Goal: Task Accomplishment & Management: Use online tool/utility

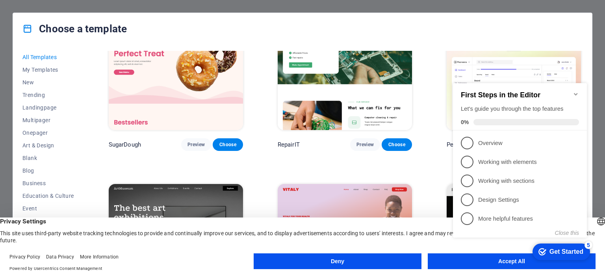
scroll to position [79, 0]
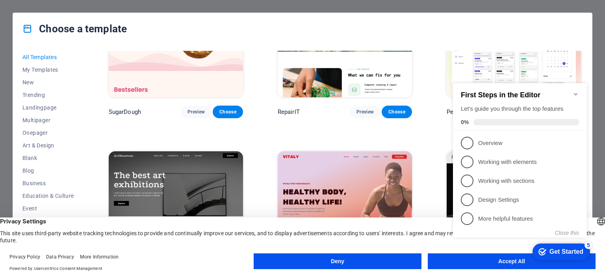
click at [351, 265] on button "Deny" at bounding box center [338, 261] width 168 height 16
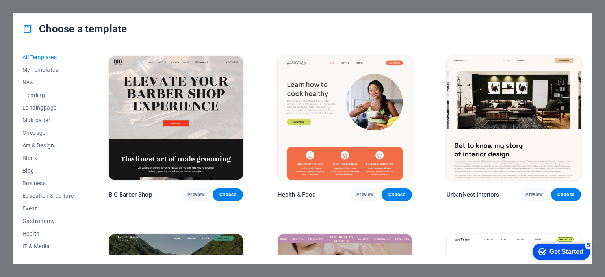
scroll to position [1063, 0]
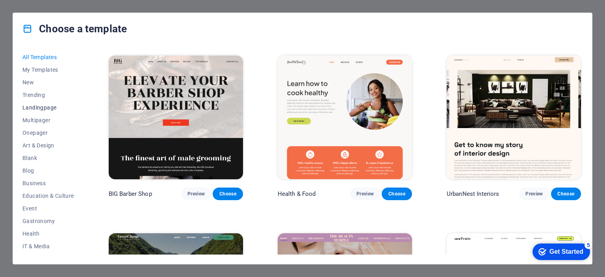
click at [45, 106] on span "Landingpage" at bounding box center [48, 107] width 52 height 6
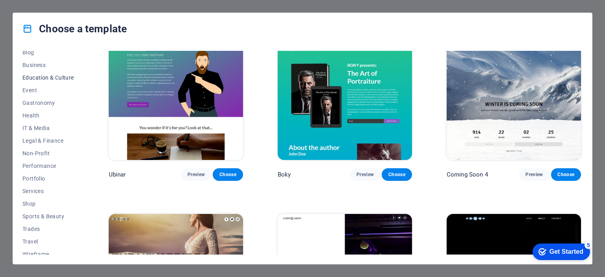
scroll to position [124, 0]
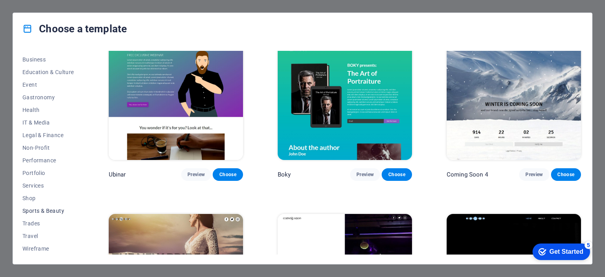
click at [41, 210] on span "Sports & Beauty" at bounding box center [48, 211] width 52 height 6
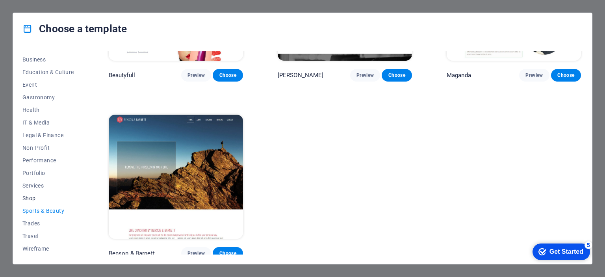
click at [25, 202] on button "Shop" at bounding box center [48, 198] width 52 height 13
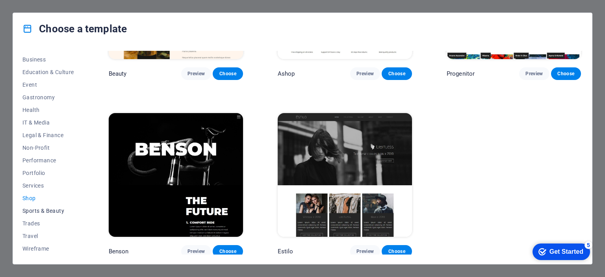
click at [31, 211] on span "Sports & Beauty" at bounding box center [48, 211] width 52 height 6
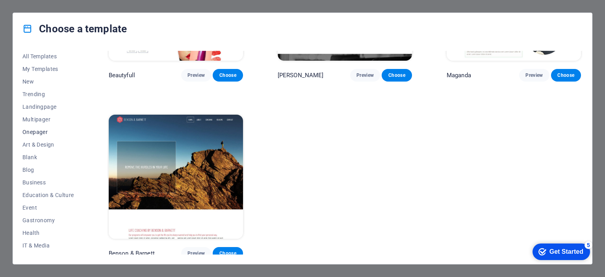
scroll to position [0, 0]
click at [41, 107] on span "Landingpage" at bounding box center [48, 107] width 52 height 6
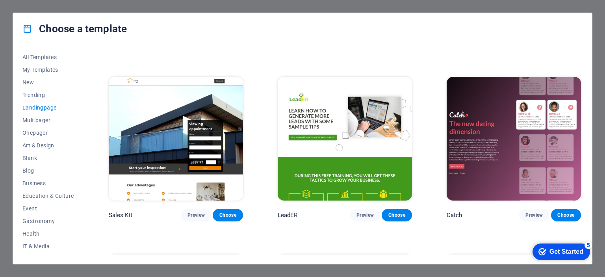
scroll to position [1082, 0]
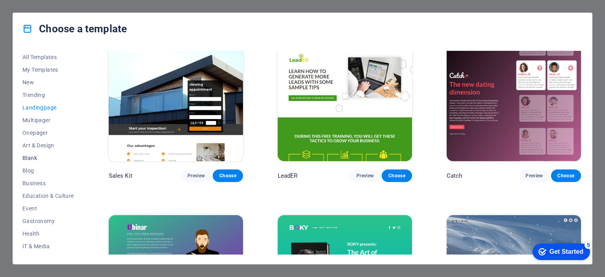
click at [39, 157] on span "Blank" at bounding box center [48, 158] width 52 height 6
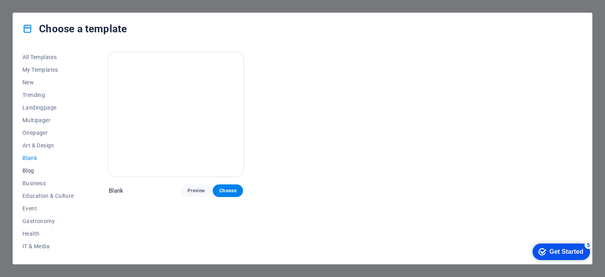
click at [29, 167] on button "Blog" at bounding box center [48, 170] width 52 height 13
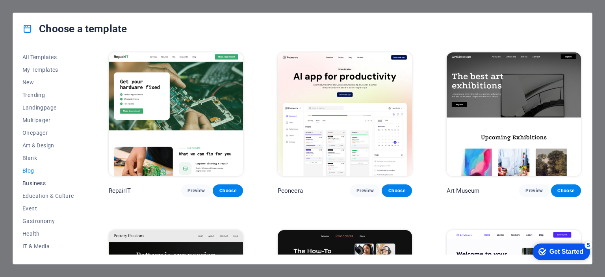
click at [38, 181] on span "Business" at bounding box center [48, 183] width 52 height 6
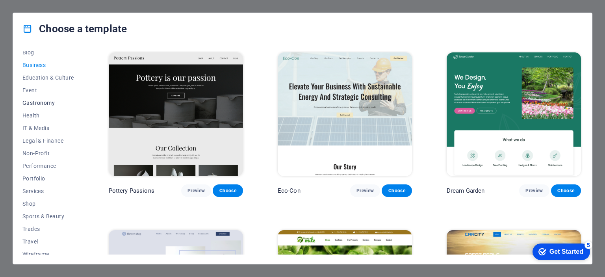
scroll to position [124, 0]
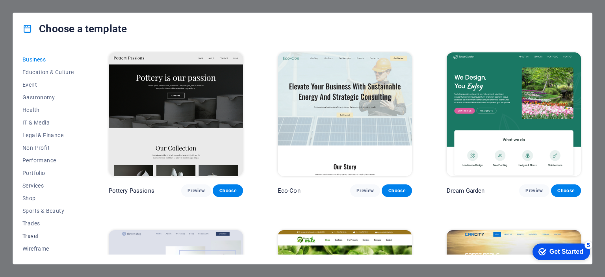
click at [34, 231] on button "Travel" at bounding box center [48, 236] width 52 height 13
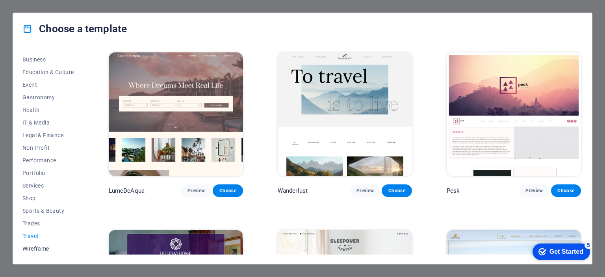
click at [39, 245] on span "Wireframe" at bounding box center [48, 248] width 52 height 6
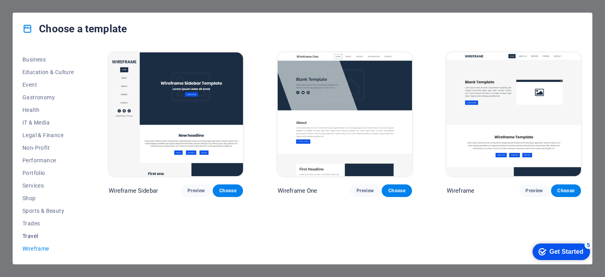
click at [37, 241] on button "Travel" at bounding box center [48, 236] width 52 height 13
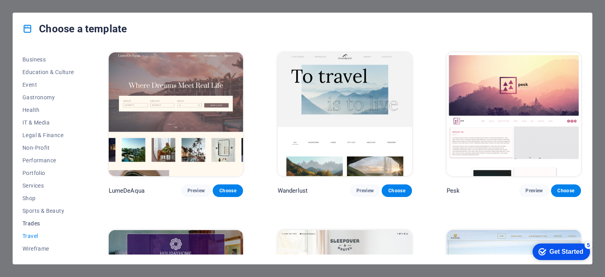
click at [28, 225] on span "Trades" at bounding box center [48, 223] width 52 height 6
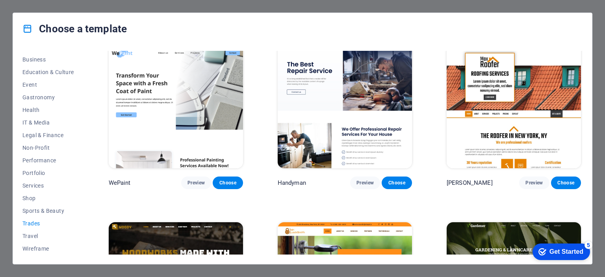
scroll to position [0, 0]
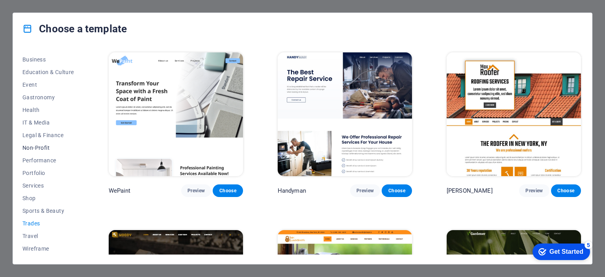
click at [46, 147] on span "Non-Profit" at bounding box center [48, 148] width 52 height 6
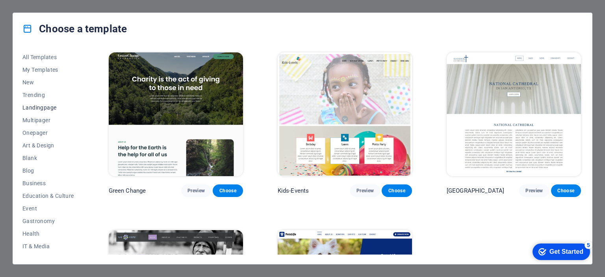
click at [41, 110] on span "Landingpage" at bounding box center [48, 107] width 52 height 6
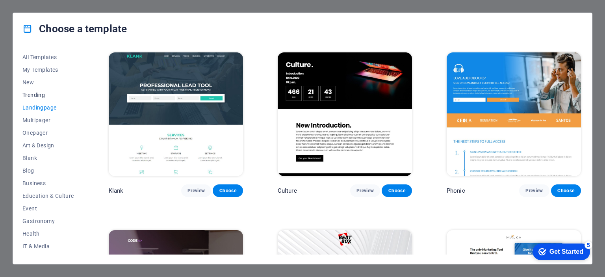
click at [37, 92] on span "Trending" at bounding box center [48, 95] width 52 height 6
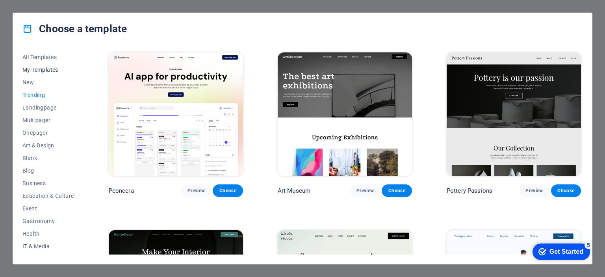
click at [36, 69] on span "My Templates" at bounding box center [48, 70] width 52 height 6
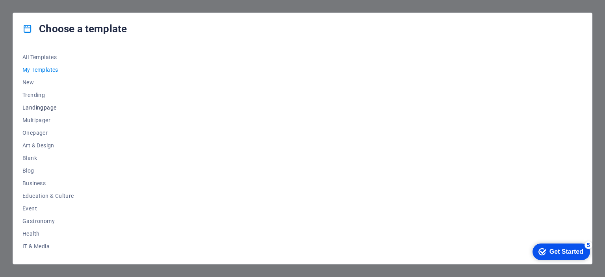
click at [38, 109] on span "Landingpage" at bounding box center [48, 107] width 52 height 6
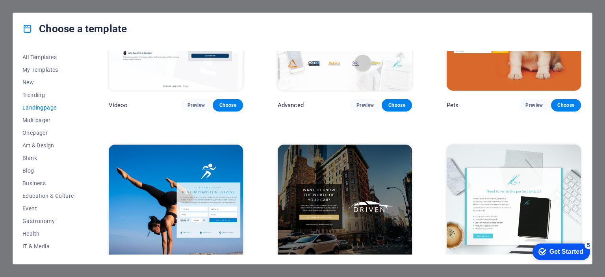
scroll to position [491, 0]
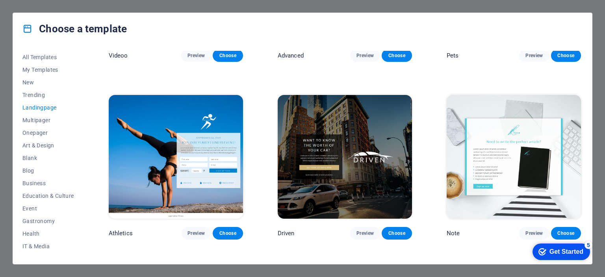
click at [372, 186] on img at bounding box center [345, 157] width 134 height 124
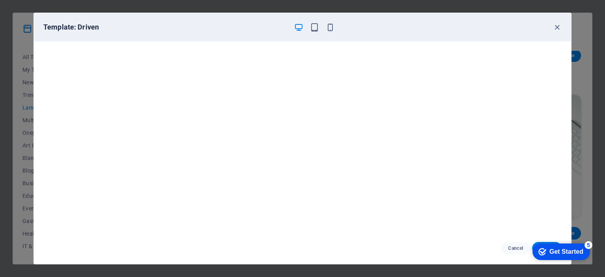
scroll to position [2, 0]
click at [554, 250] on div "Get Started" at bounding box center [566, 251] width 34 height 7
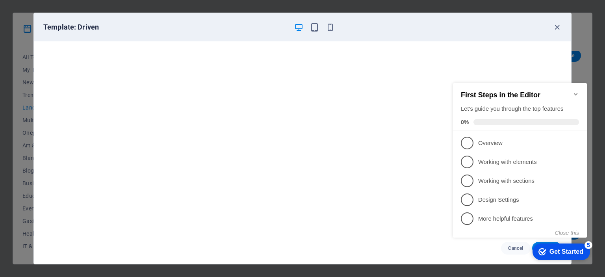
click at [579, 92] on div "First Steps in the Editor Let's guide you through the top features 0%" at bounding box center [520, 106] width 134 height 47
click at [556, 30] on icon "button" at bounding box center [557, 27] width 9 height 9
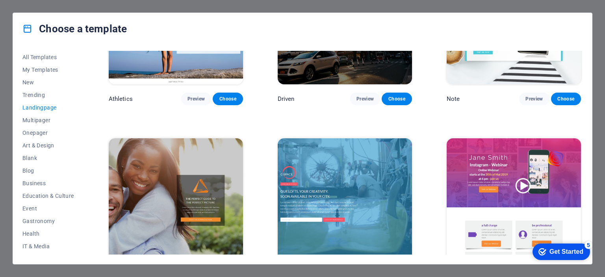
scroll to position [570, 0]
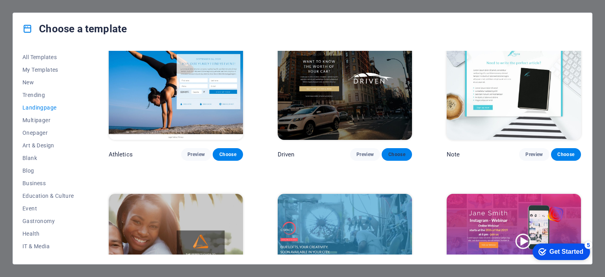
click at [393, 155] on button "Choose" at bounding box center [397, 154] width 30 height 13
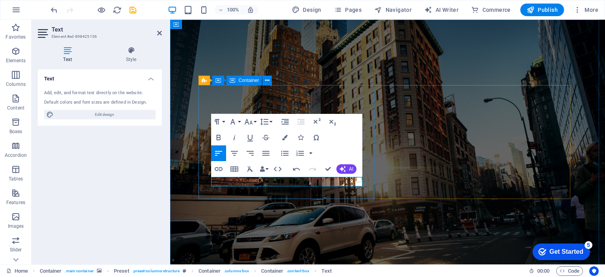
click at [372, 203] on figure at bounding box center [387, 142] width 435 height 245
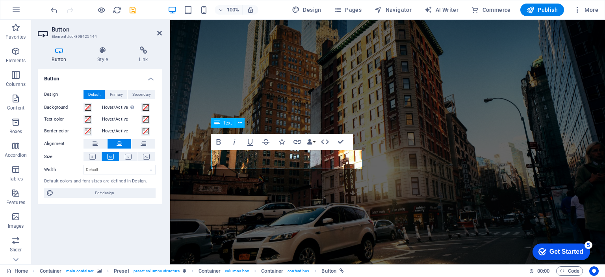
click at [179, 172] on figure at bounding box center [387, 142] width 435 height 245
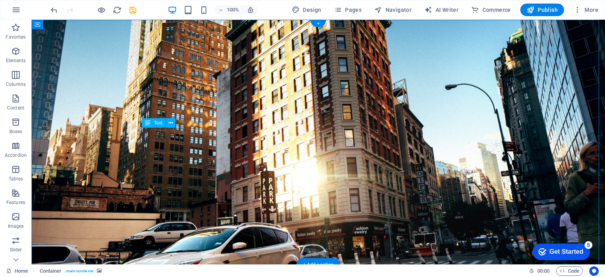
click at [460, 67] on figure at bounding box center [318, 142] width 573 height 245
drag, startPoint x: 132, startPoint y: 51, endPoint x: 72, endPoint y: 32, distance: 63.2
click at [132, 51] on figure at bounding box center [318, 142] width 573 height 245
click at [36, 24] on icon at bounding box center [38, 24] width 6 height 9
click at [52, 27] on div "Container" at bounding box center [49, 24] width 35 height 9
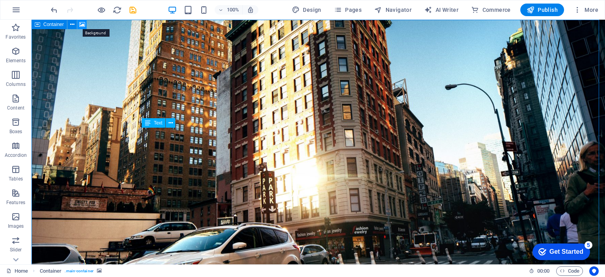
click at [79, 23] on icon at bounding box center [82, 24] width 6 height 8
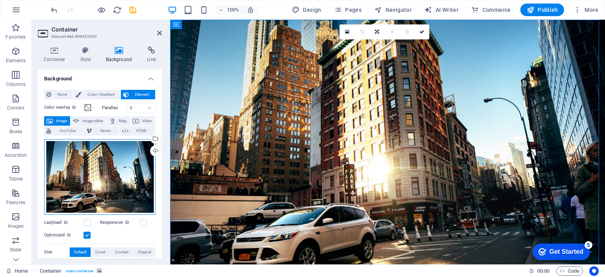
click at [101, 188] on div "Drag files here, click to choose files or select files from Files or our free s…" at bounding box center [99, 177] width 111 height 76
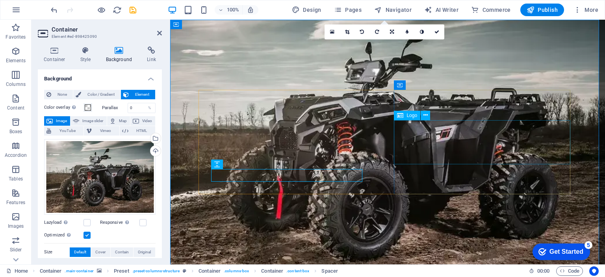
click at [426, 111] on icon at bounding box center [425, 115] width 4 height 8
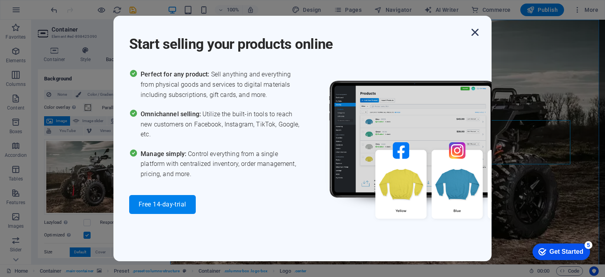
click at [480, 32] on icon "button" at bounding box center [475, 32] width 14 height 14
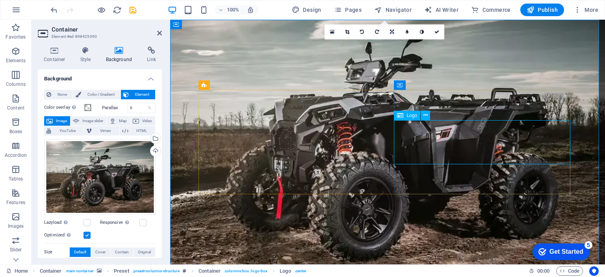
click at [426, 116] on icon at bounding box center [425, 115] width 4 height 8
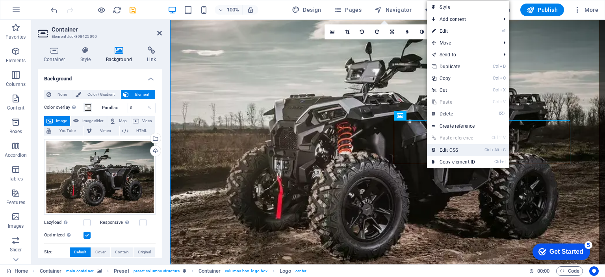
click at [509, 150] on li "Ctrl Alt C Edit CSS" at bounding box center [468, 150] width 82 height 12
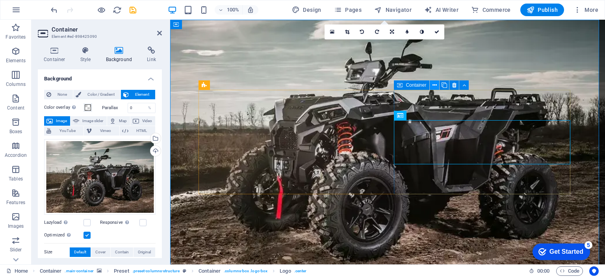
click at [435, 85] on icon at bounding box center [434, 85] width 4 height 8
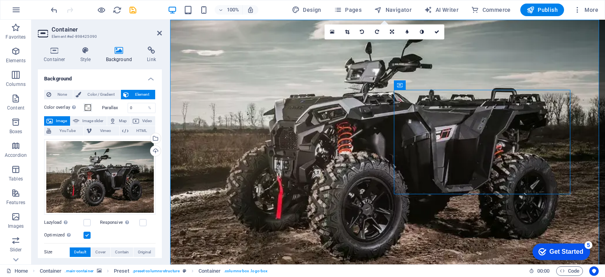
click at [367, 66] on figure at bounding box center [387, 142] width 435 height 245
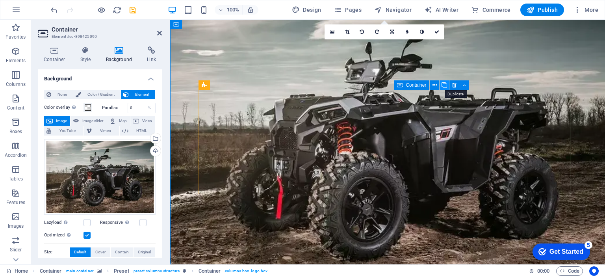
click at [440, 85] on button at bounding box center [444, 84] width 9 height 9
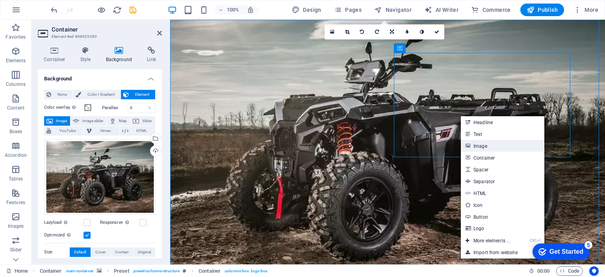
drag, startPoint x: 485, startPoint y: 147, endPoint x: 315, endPoint y: 128, distance: 170.8
click at [485, 147] on link "Image" at bounding box center [503, 146] width 84 height 12
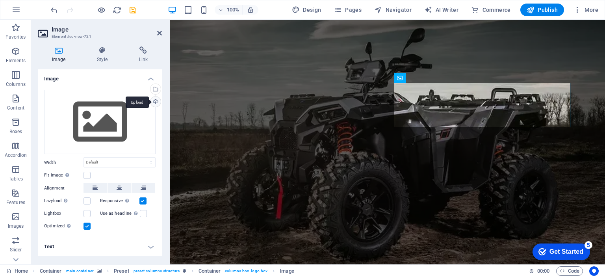
click at [156, 102] on div "Upload" at bounding box center [155, 102] width 12 height 12
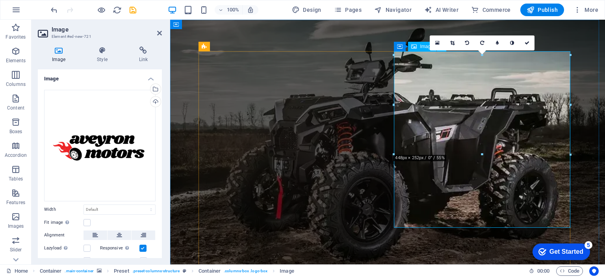
click at [290, 34] on figure at bounding box center [387, 142] width 435 height 245
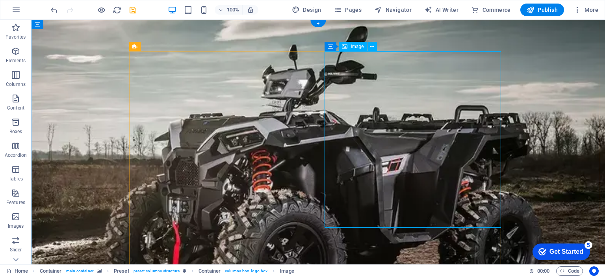
click at [372, 44] on icon at bounding box center [372, 47] width 4 height 8
click at [368, 46] on button at bounding box center [364, 46] width 9 height 9
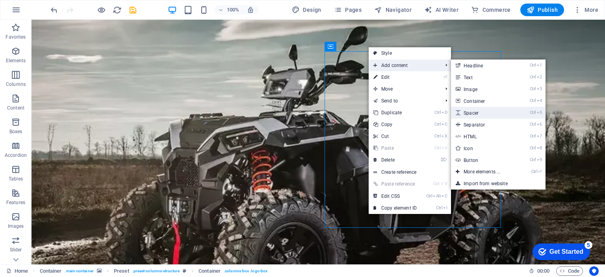
click at [471, 108] on link "Ctrl 5 Spacer" at bounding box center [483, 113] width 65 height 12
select select "px"
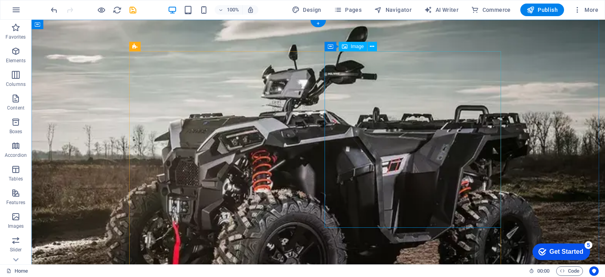
click at [537, 128] on figure at bounding box center [318, 177] width 573 height 314
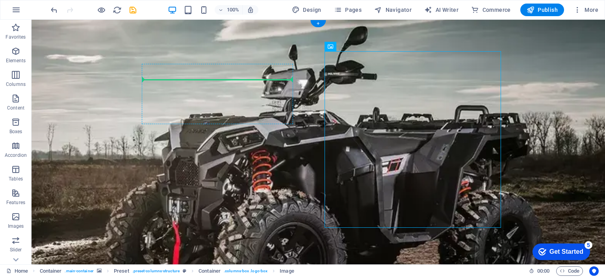
drag, startPoint x: 382, startPoint y: 96, endPoint x: 262, endPoint y: 82, distance: 121.0
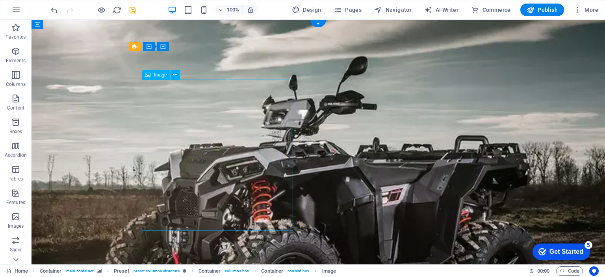
drag, startPoint x: 198, startPoint y: 122, endPoint x: 191, endPoint y: 87, distance: 35.8
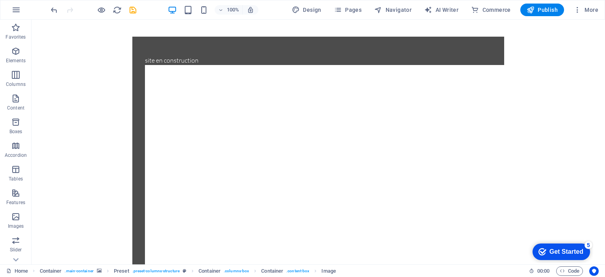
scroll to position [315, 0]
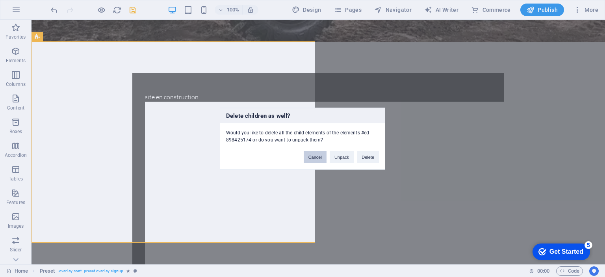
click at [315, 154] on button "Cancel" at bounding box center [315, 157] width 23 height 12
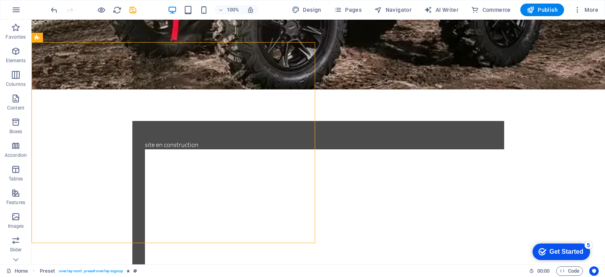
scroll to position [199, 0]
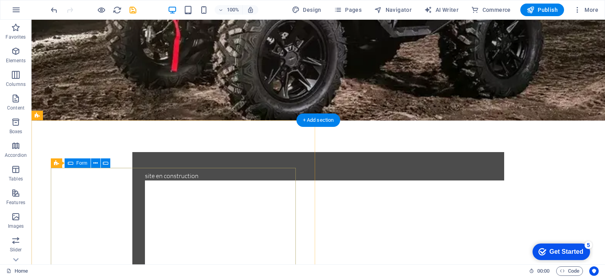
click div
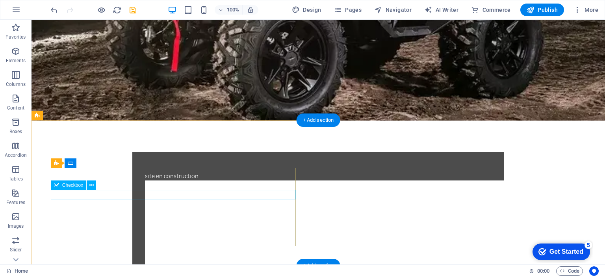
click div
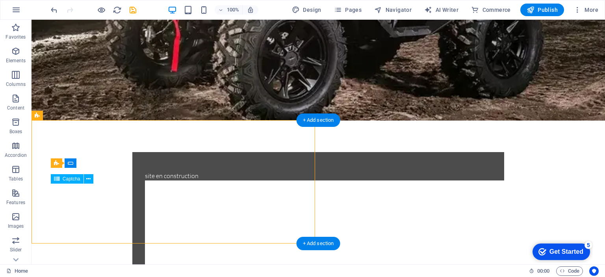
click div "Unreadable? Load new"
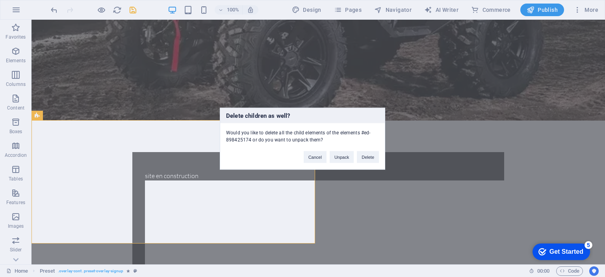
drag, startPoint x: 160, startPoint y: 192, endPoint x: 180, endPoint y: 187, distance: 20.6
click at [161, 192] on div "Delete children as well? Would you like to delete all the child elements of the…" at bounding box center [302, 138] width 605 height 277
click at [366, 158] on button "Delete" at bounding box center [368, 157] width 22 height 12
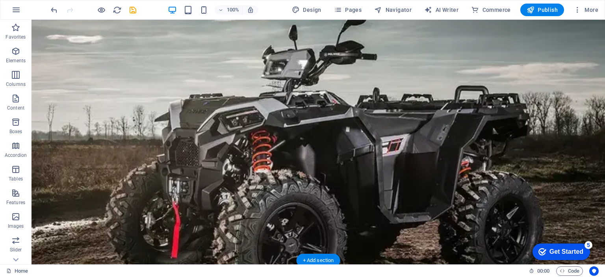
scroll to position [0, 0]
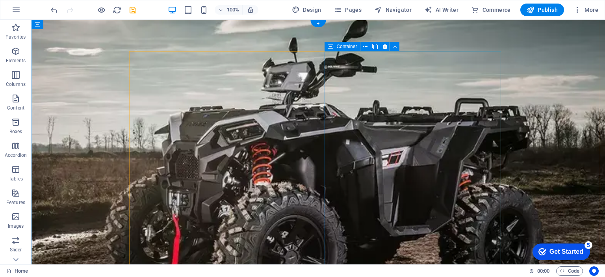
click at [551, 148] on figure at bounding box center [318, 170] width 573 height 300
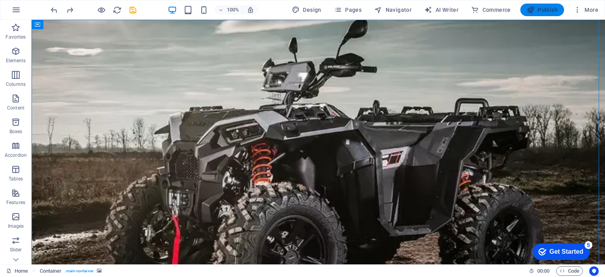
drag, startPoint x: 541, startPoint y: 9, endPoint x: 545, endPoint y: 20, distance: 11.7
click at [541, 9] on span "Publish" at bounding box center [542, 10] width 31 height 8
